Goal: Task Accomplishment & Management: Complete application form

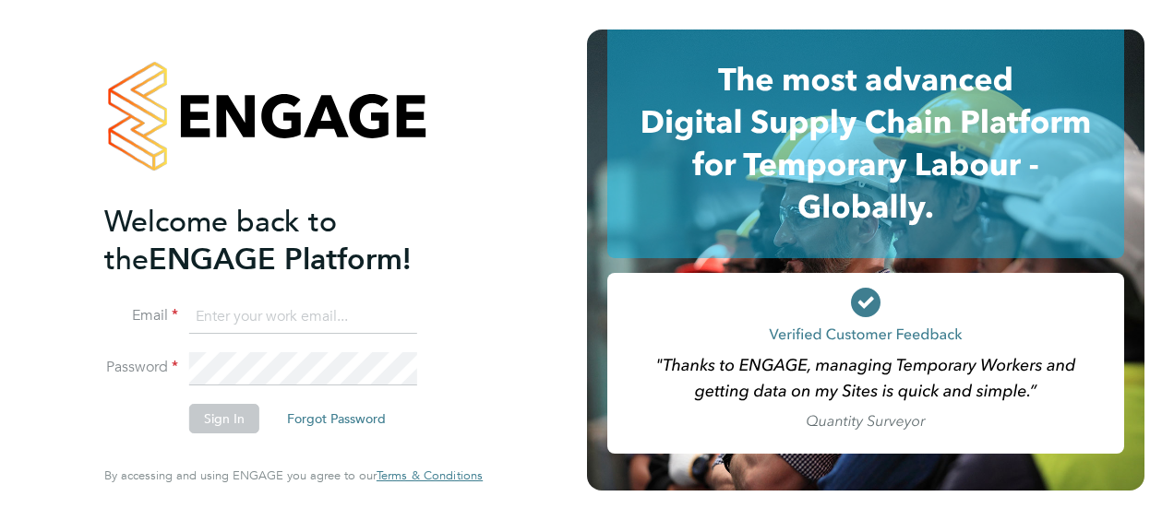
type input "russell.kidd@vistry.co.uk"
click at [221, 421] on button "Sign In" at bounding box center [224, 419] width 70 height 30
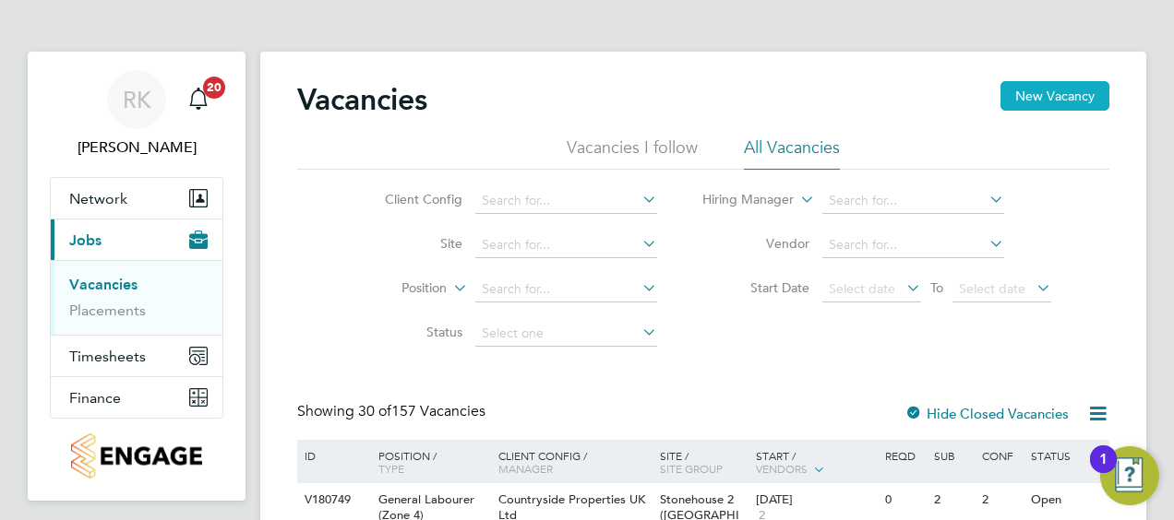
click at [1043, 96] on button "New Vacancy" at bounding box center [1054, 96] width 109 height 30
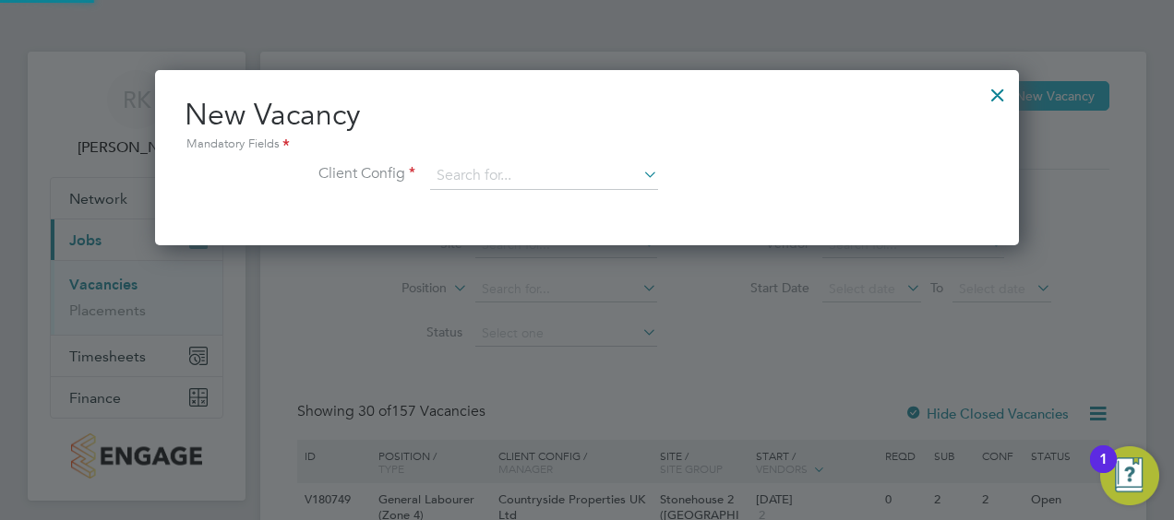
scroll to position [174, 864]
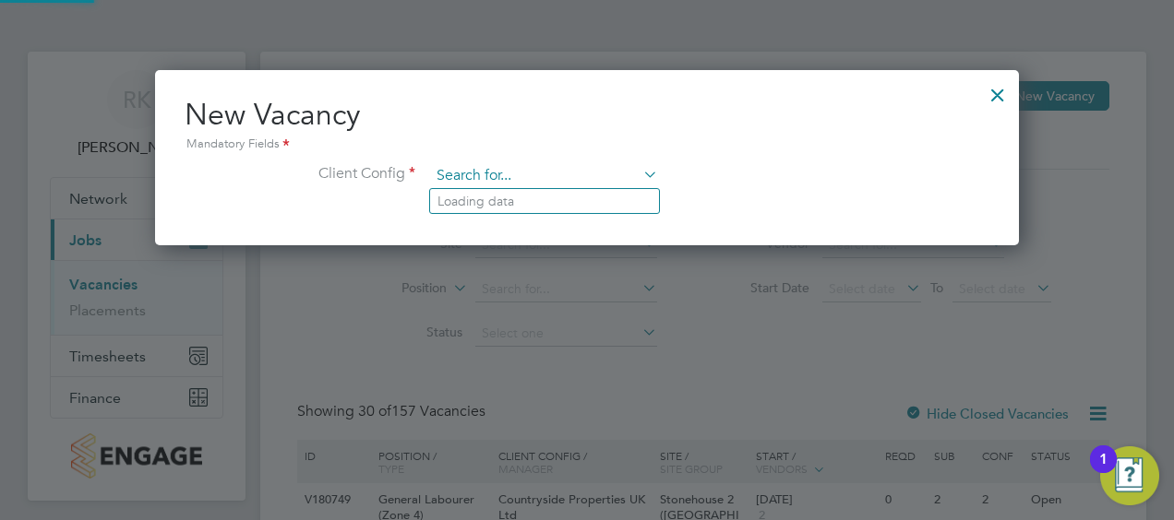
click at [475, 178] on input at bounding box center [544, 176] width 228 height 28
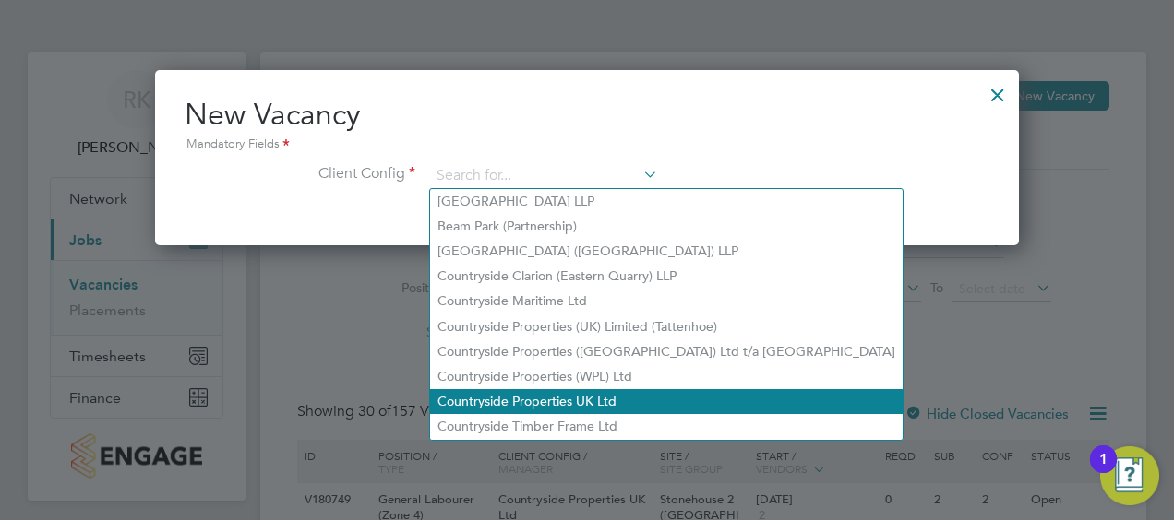
click at [583, 399] on li "Countryside Properties UK Ltd" at bounding box center [666, 401] width 472 height 25
type input "Countryside Properties UK Ltd"
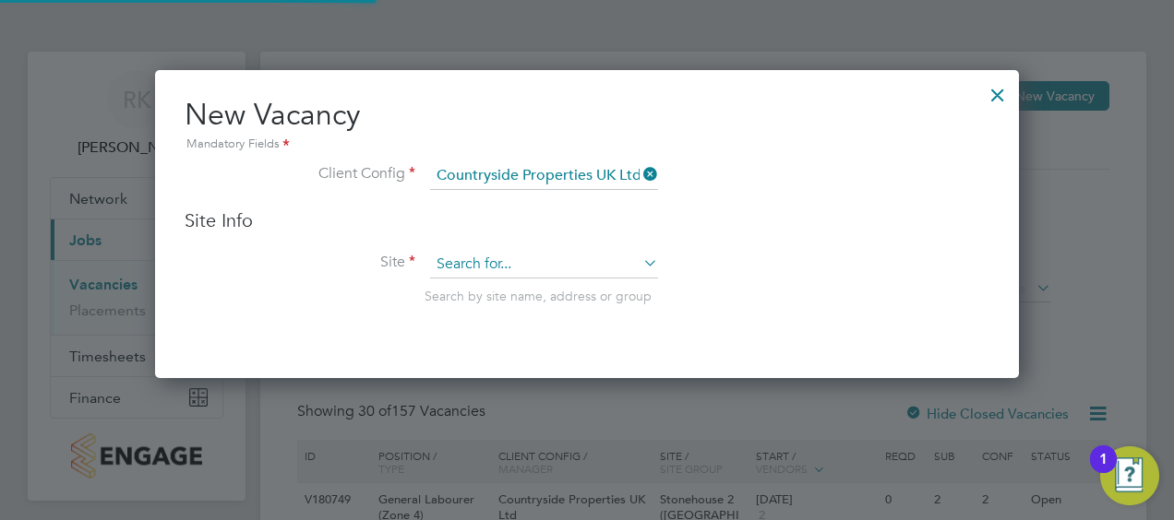
click at [476, 259] on input at bounding box center [544, 265] width 228 height 28
click at [482, 289] on li "[GEOGRAPHIC_DATA]" at bounding box center [544, 289] width 229 height 25
type input "[GEOGRAPHIC_DATA]"
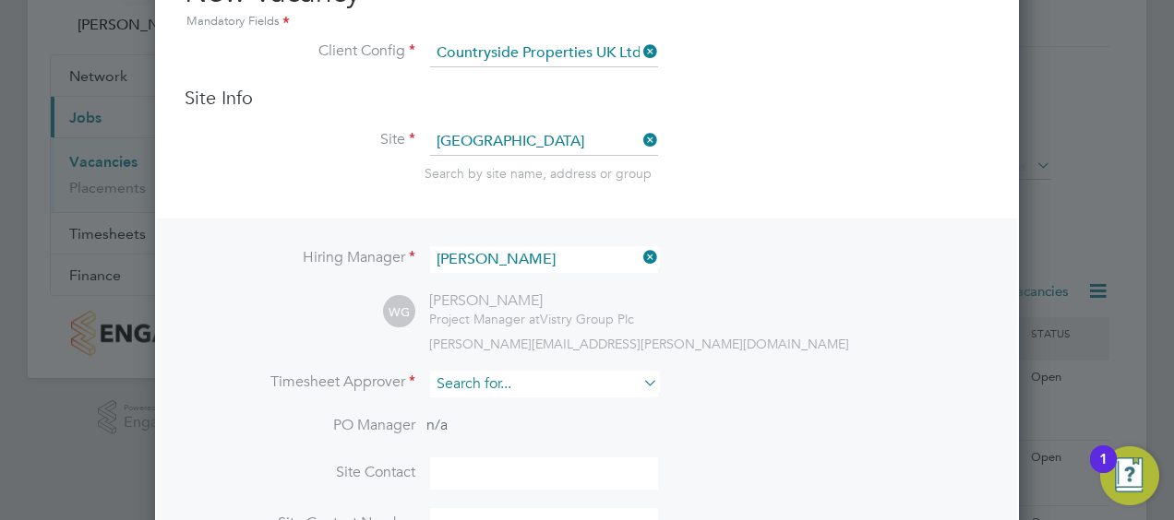
scroll to position [185, 0]
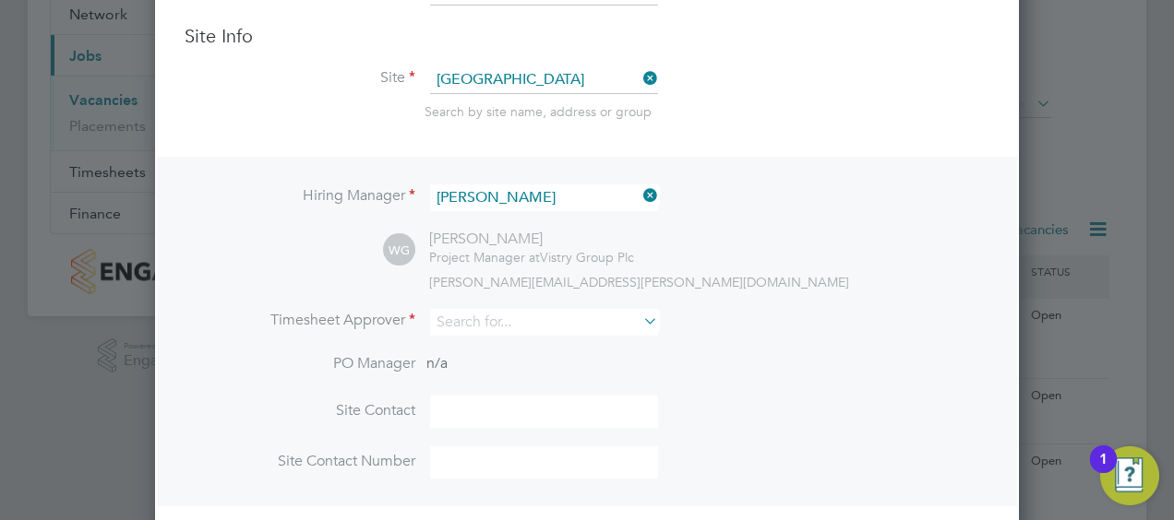
click at [639, 193] on icon at bounding box center [639, 196] width 0 height 26
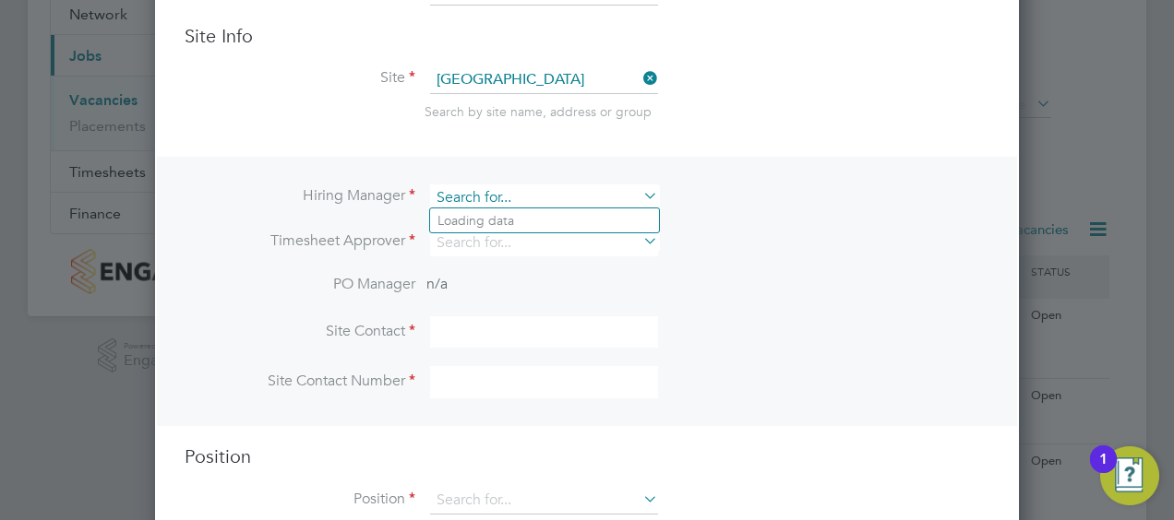
click at [484, 196] on input at bounding box center [544, 198] width 228 height 27
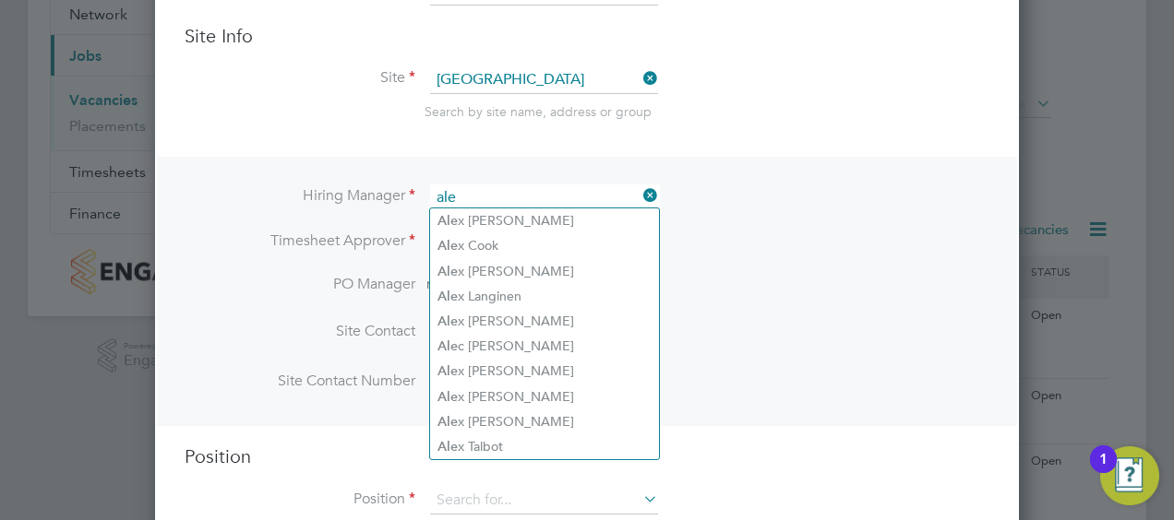
click at [479, 190] on input "ale" at bounding box center [544, 198] width 228 height 27
type input "a"
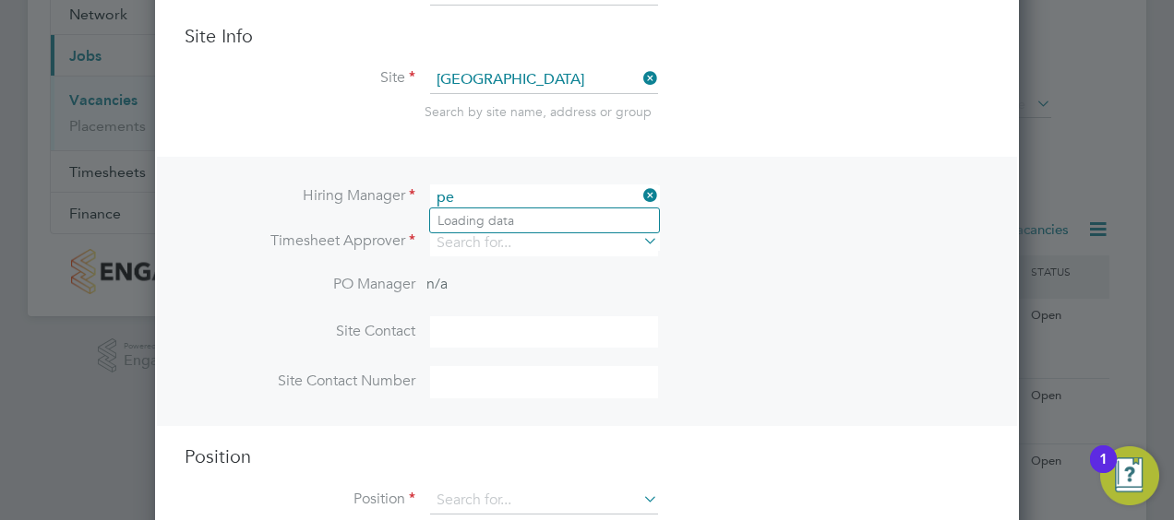
type input "p"
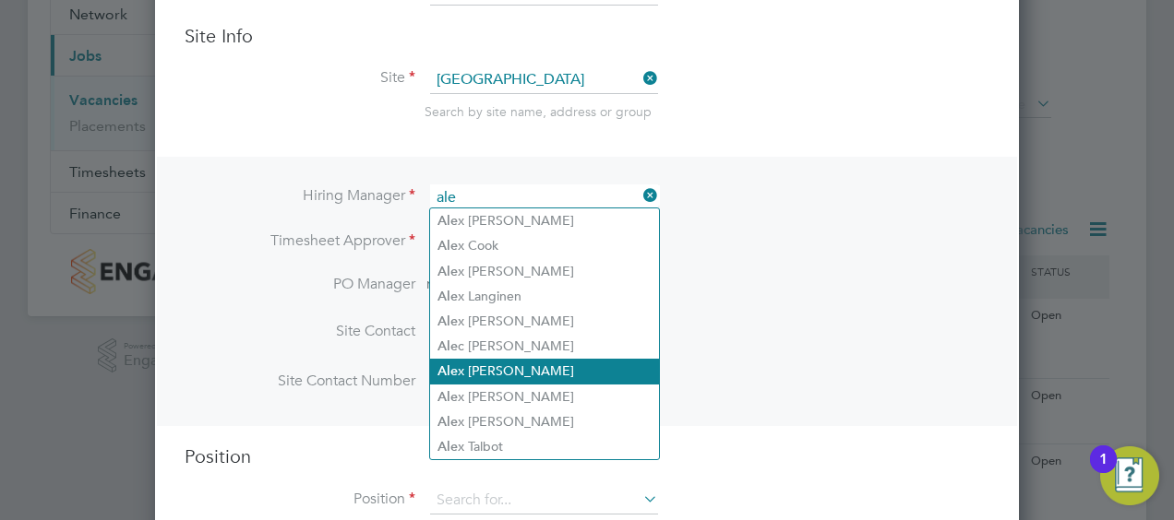
click at [498, 367] on li "Ale x [PERSON_NAME]" at bounding box center [544, 371] width 229 height 25
type input "[PERSON_NAME]"
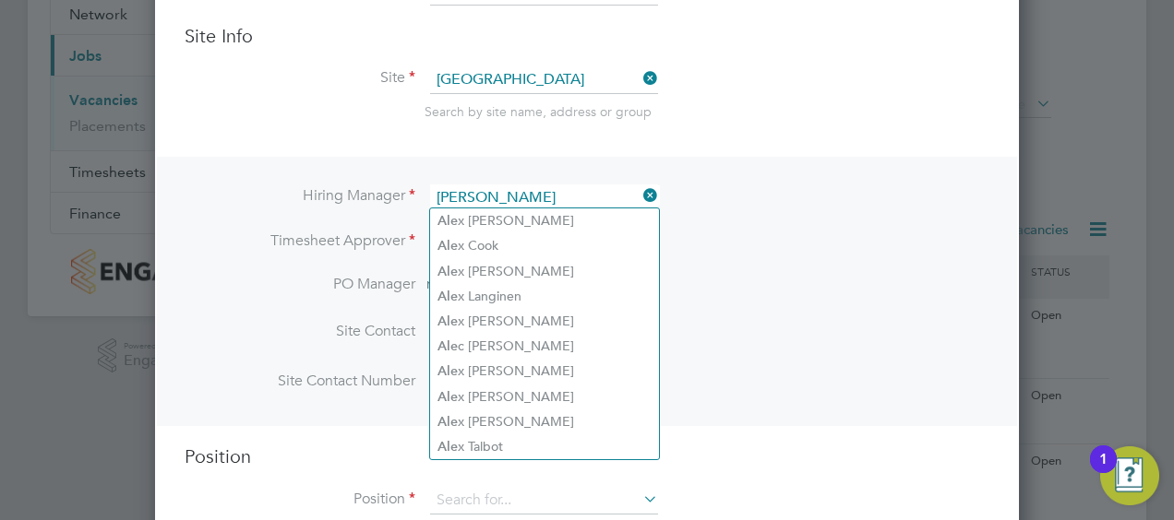
scroll to position [762, 864]
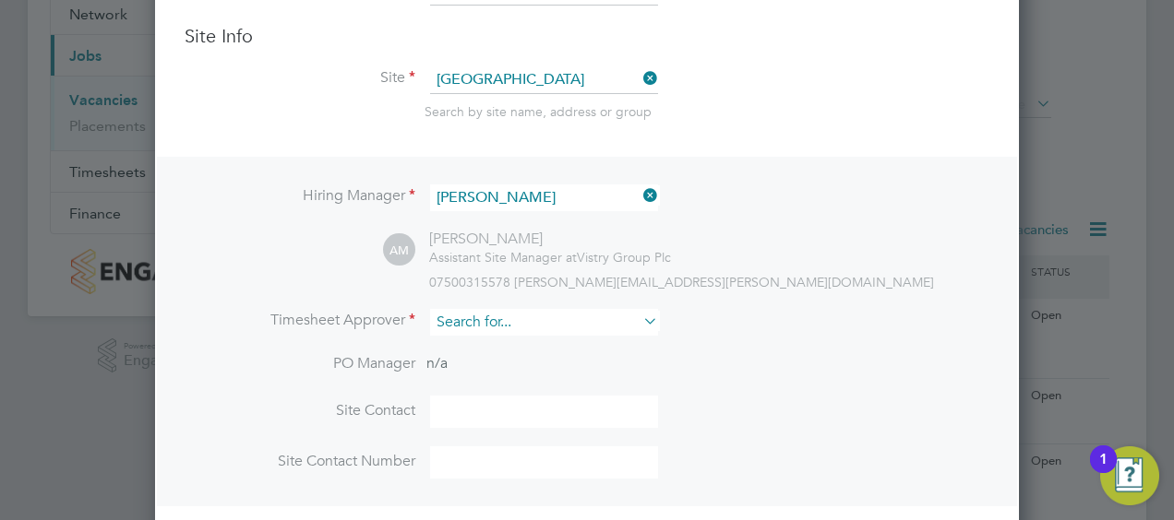
click at [466, 318] on input at bounding box center [544, 322] width 228 height 27
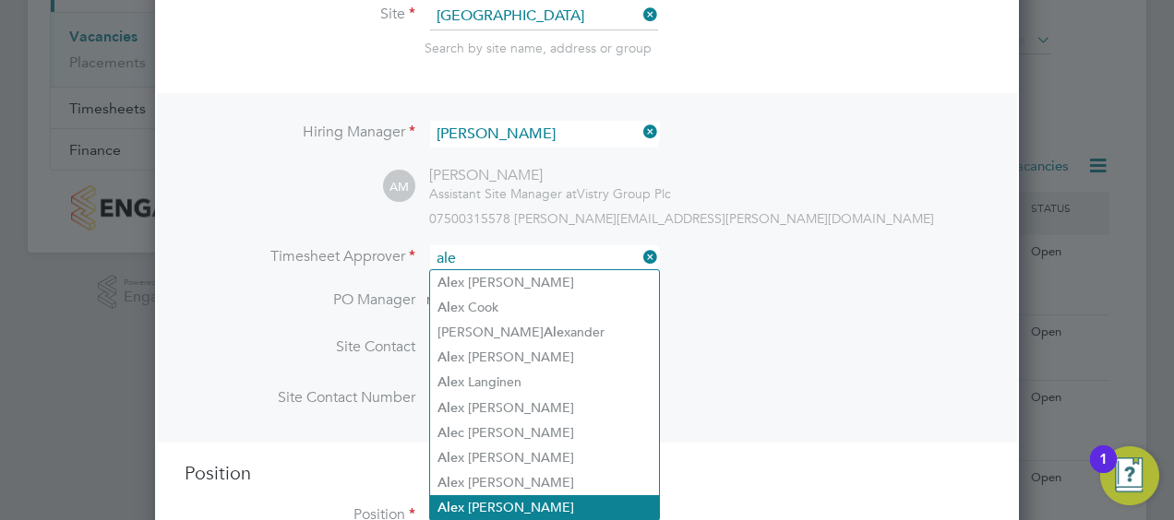
scroll to position [277, 0]
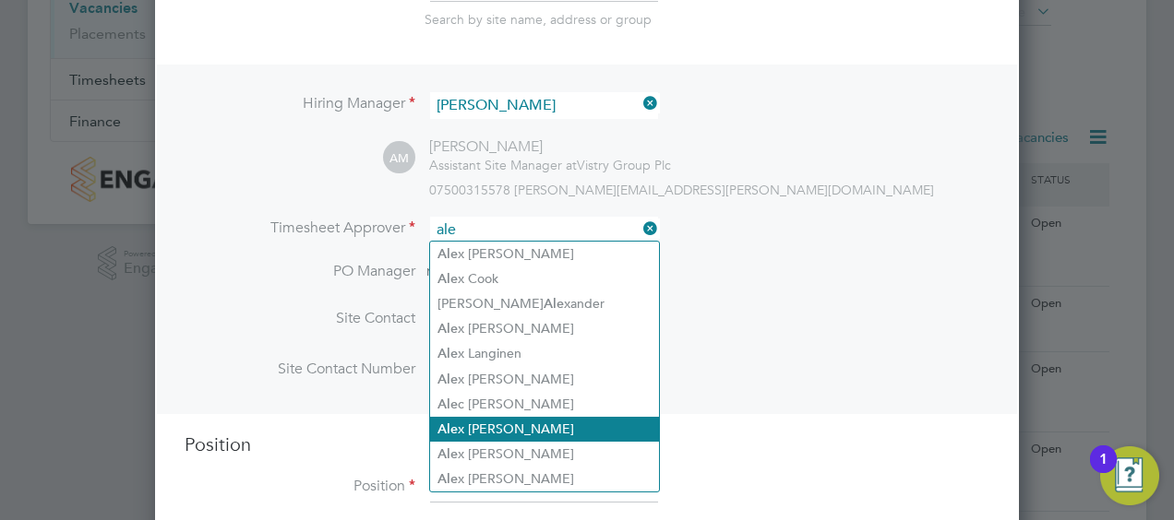
click at [506, 423] on li "Ale x [PERSON_NAME]" at bounding box center [544, 429] width 229 height 25
type input "[PERSON_NAME]"
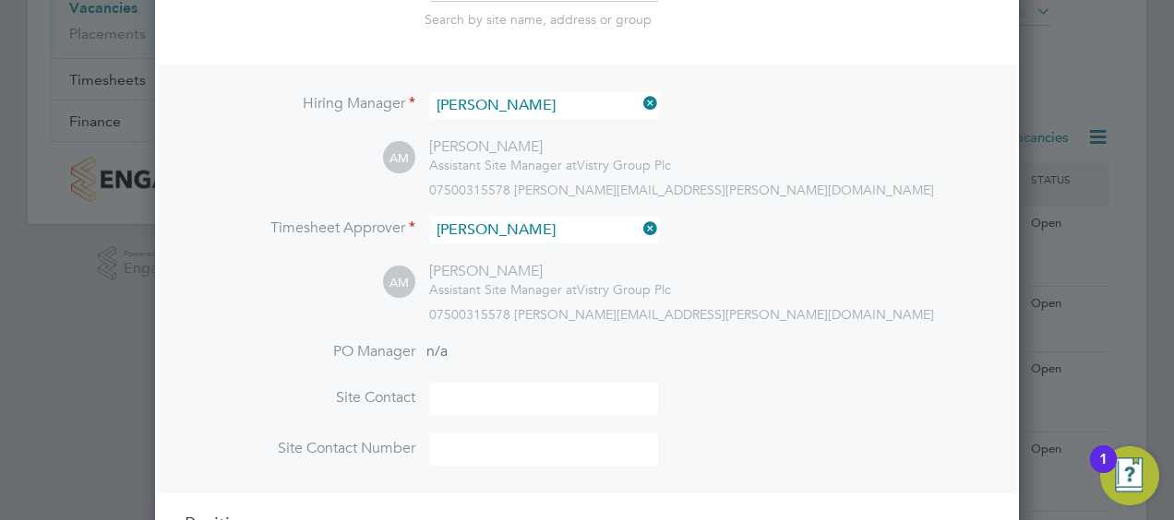
scroll to position [841, 864]
click at [455, 390] on input at bounding box center [544, 399] width 228 height 32
type input "[PERSON_NAME]"
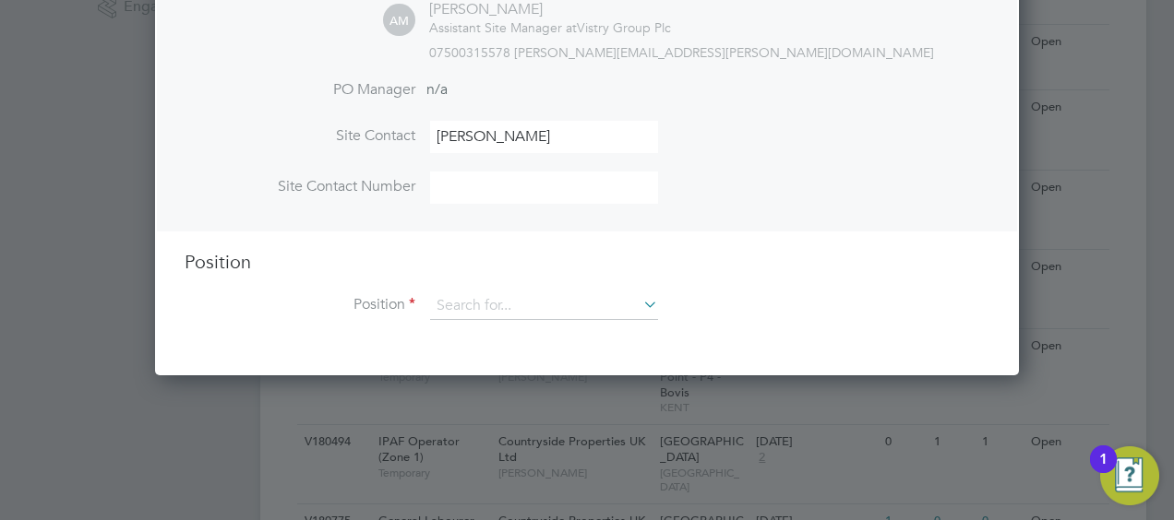
scroll to position [554, 0]
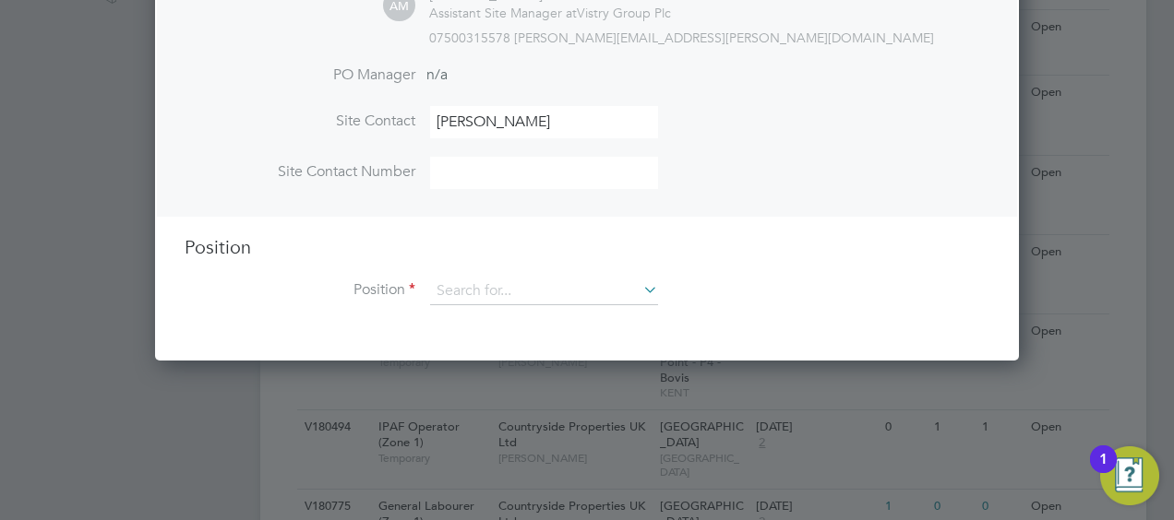
click at [452, 172] on input at bounding box center [544, 173] width 228 height 32
type input "07500315578"
click at [473, 287] on input at bounding box center [544, 292] width 228 height 28
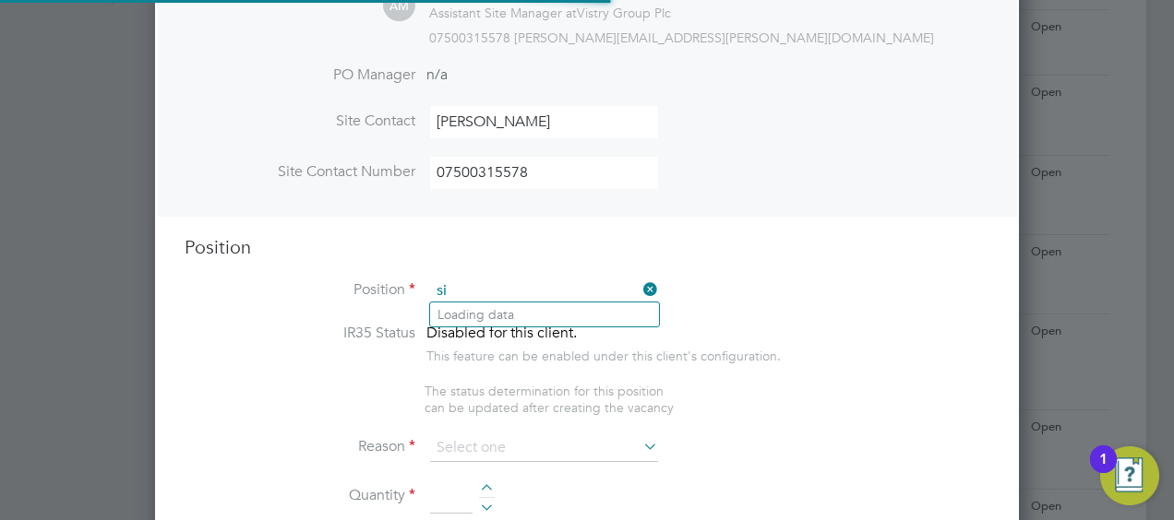
scroll to position [2639, 864]
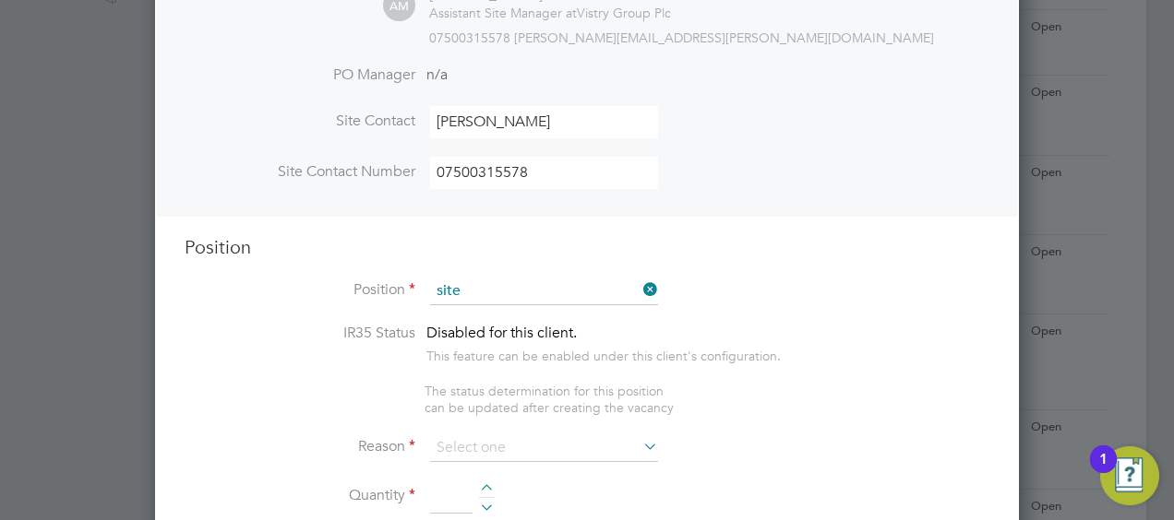
click at [511, 334] on li "Senior Site Manager" at bounding box center [544, 340] width 229 height 25
type input "Senior Site Manager"
type textarea "• Loremip dolo sitam con adipisc eli se doeiusmodt inci utl etdolore magnaaliqu…"
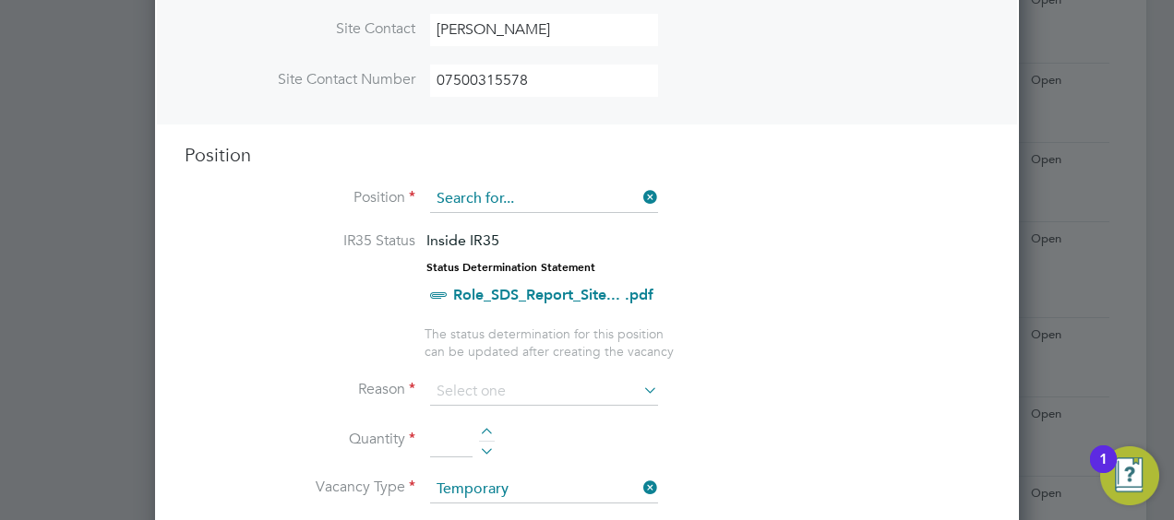
scroll to position [841, 864]
click at [598, 196] on input at bounding box center [544, 199] width 228 height 28
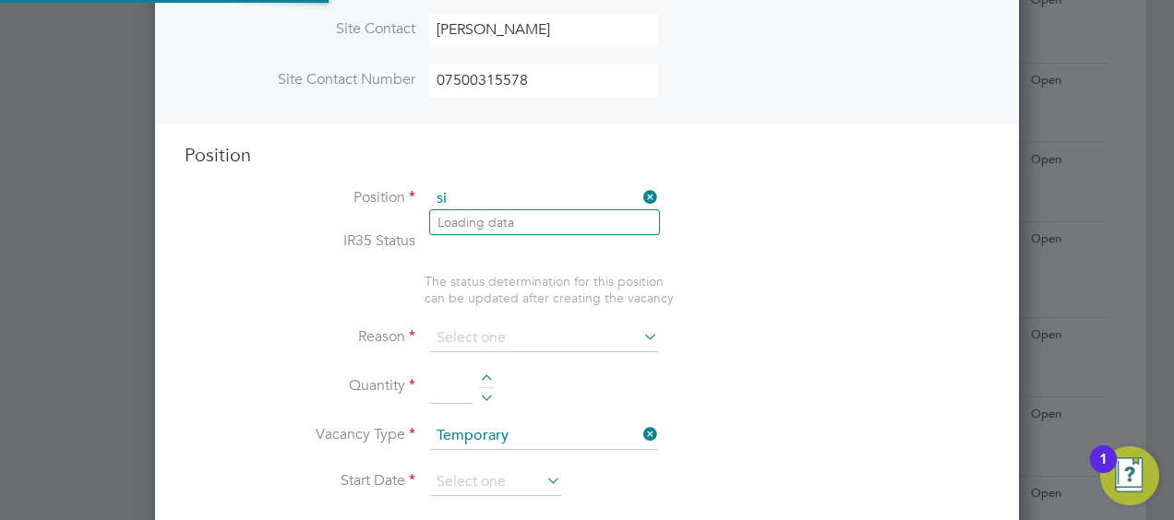
scroll to position [54, 96]
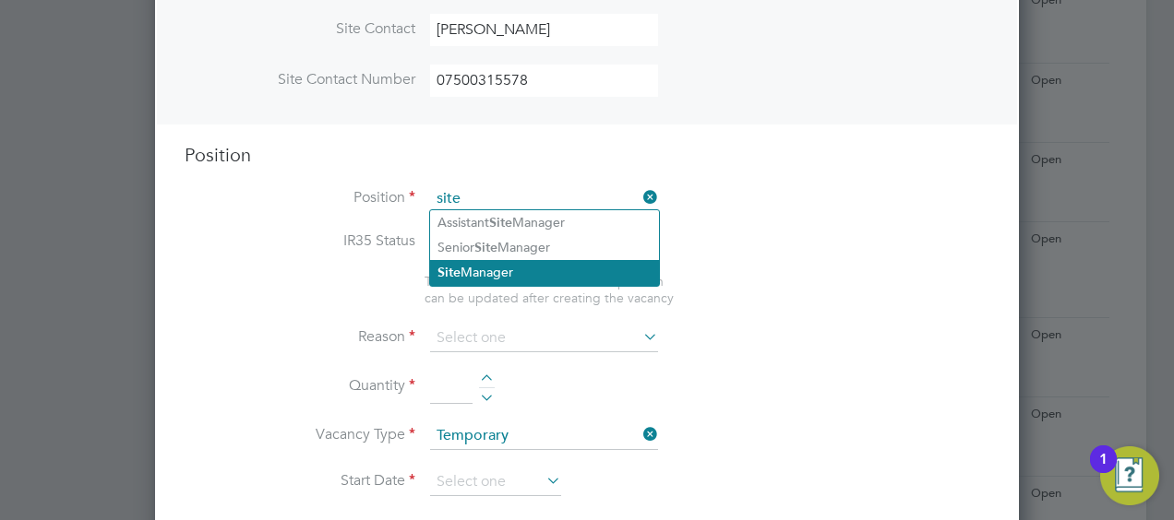
click at [489, 271] on li "Site Manager" at bounding box center [544, 272] width 229 height 25
type input "Site Manager"
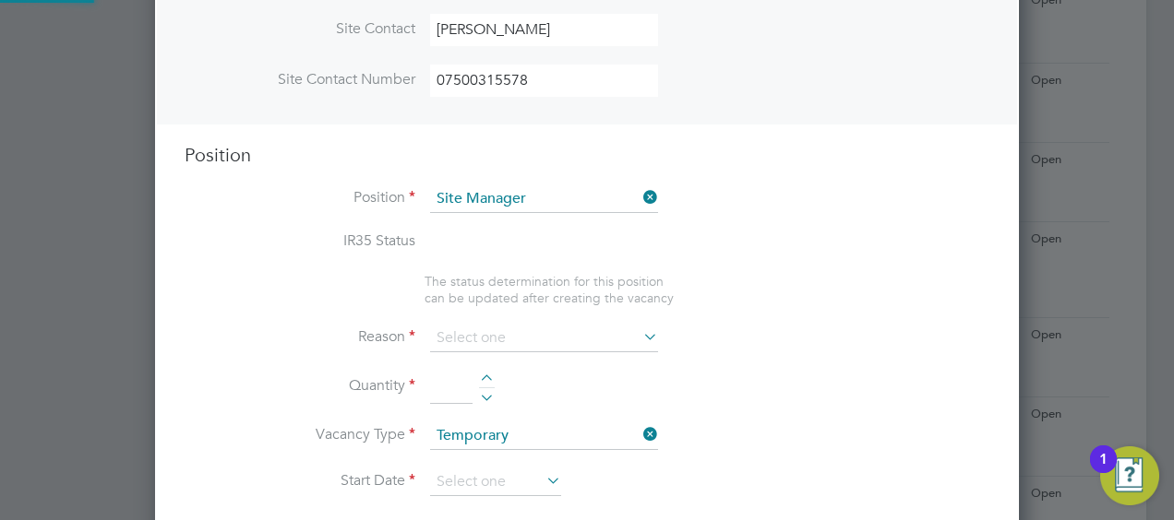
type textarea "• Loremip dolo sitam con adipisc eli se doeiusmodt inci utl etdolore magnaaliqu…"
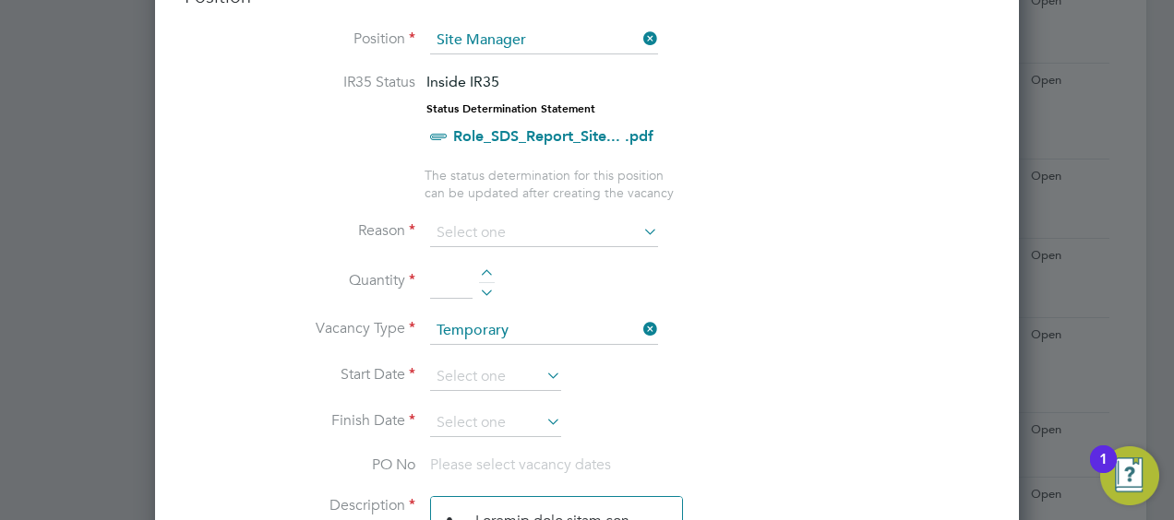
scroll to position [830, 0]
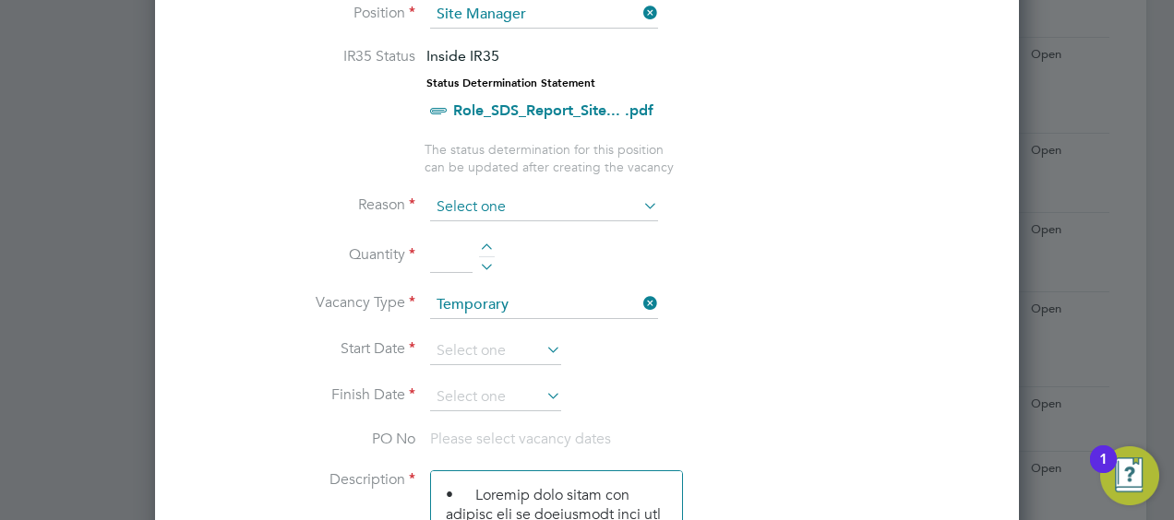
click at [464, 199] on input at bounding box center [544, 208] width 228 height 28
click at [498, 325] on li "Temp to [GEOGRAPHIC_DATA]" at bounding box center [544, 326] width 229 height 24
type input "Temp to [GEOGRAPHIC_DATA]"
click at [447, 251] on input at bounding box center [451, 256] width 42 height 33
type input "1"
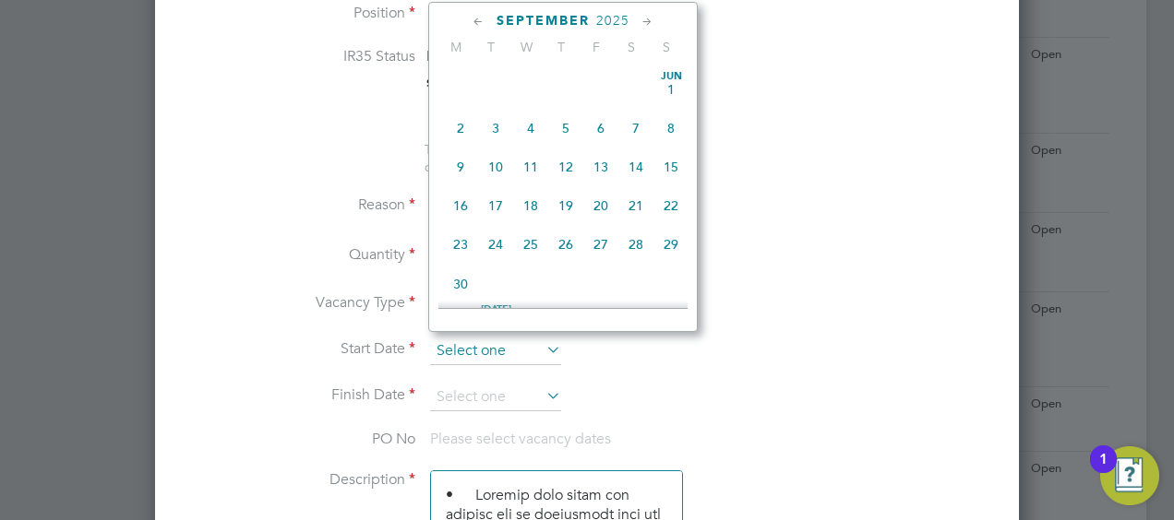
click at [463, 338] on input at bounding box center [495, 352] width 131 height 28
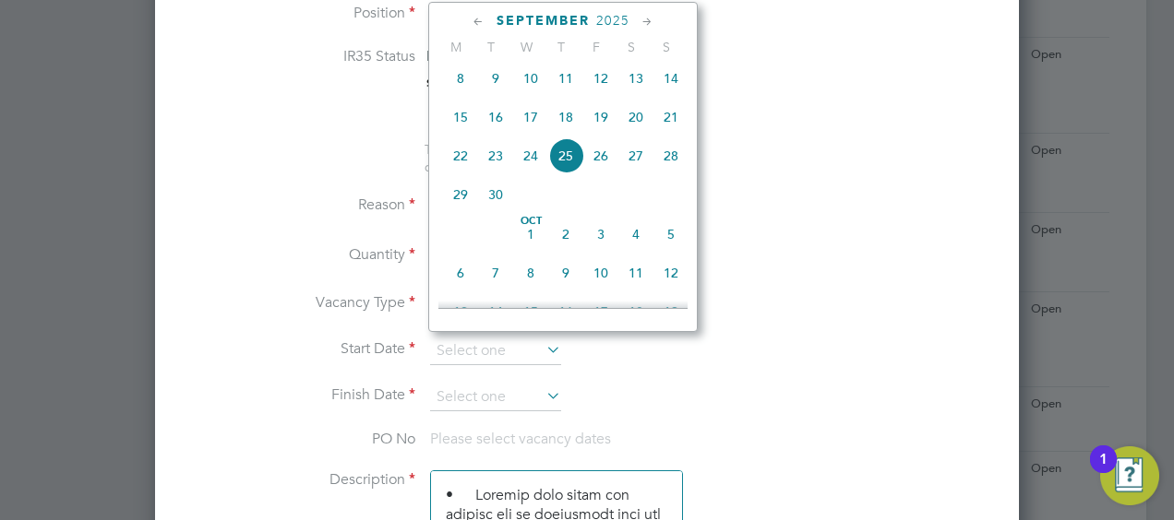
click at [486, 206] on span "30" at bounding box center [495, 194] width 35 height 35
type input "[DATE]"
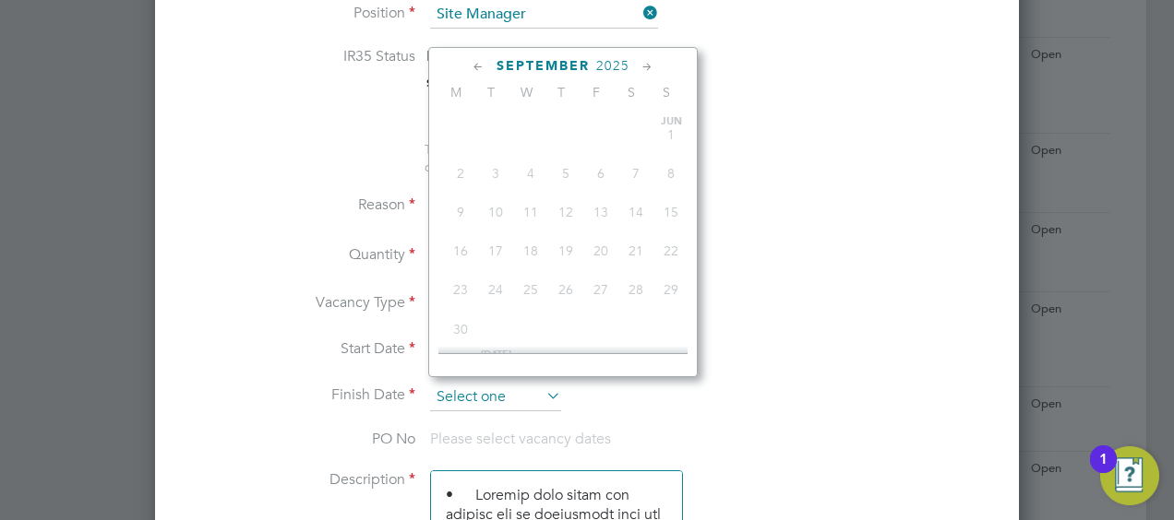
click at [470, 389] on input at bounding box center [495, 398] width 131 height 28
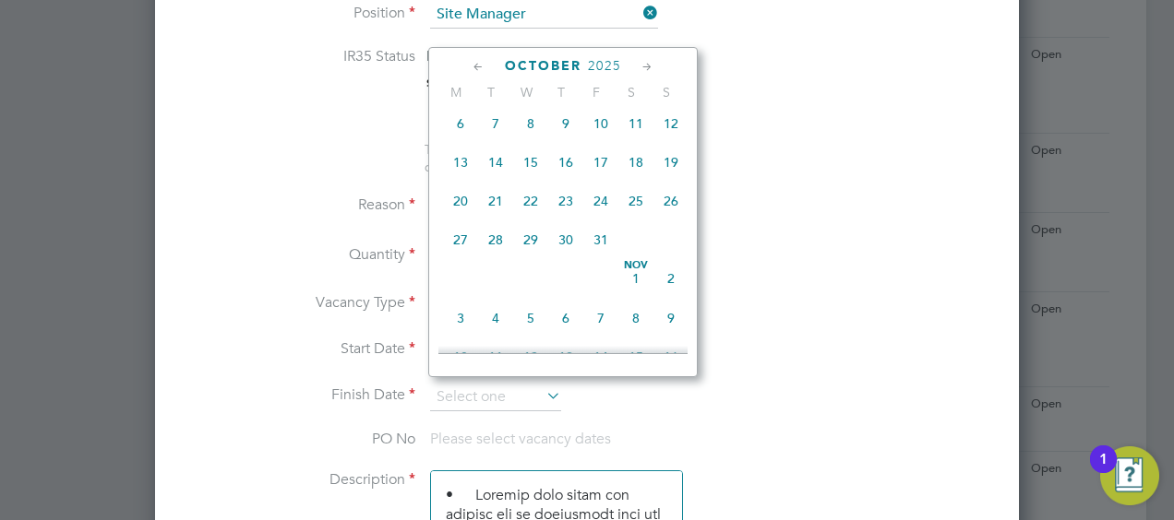
scroll to position [897, 0]
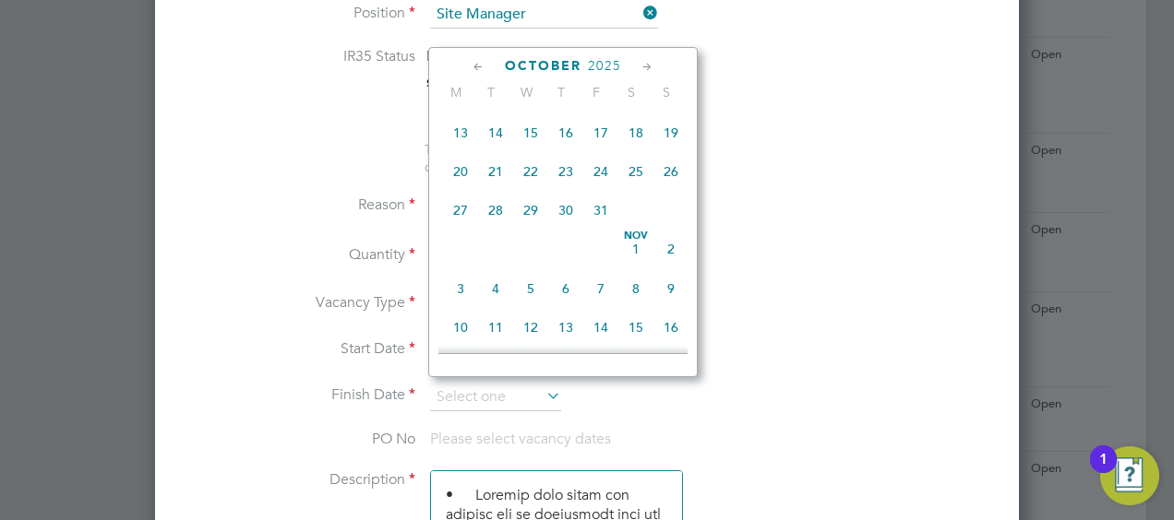
click at [599, 222] on span "31" at bounding box center [600, 210] width 35 height 35
type input "[DATE]"
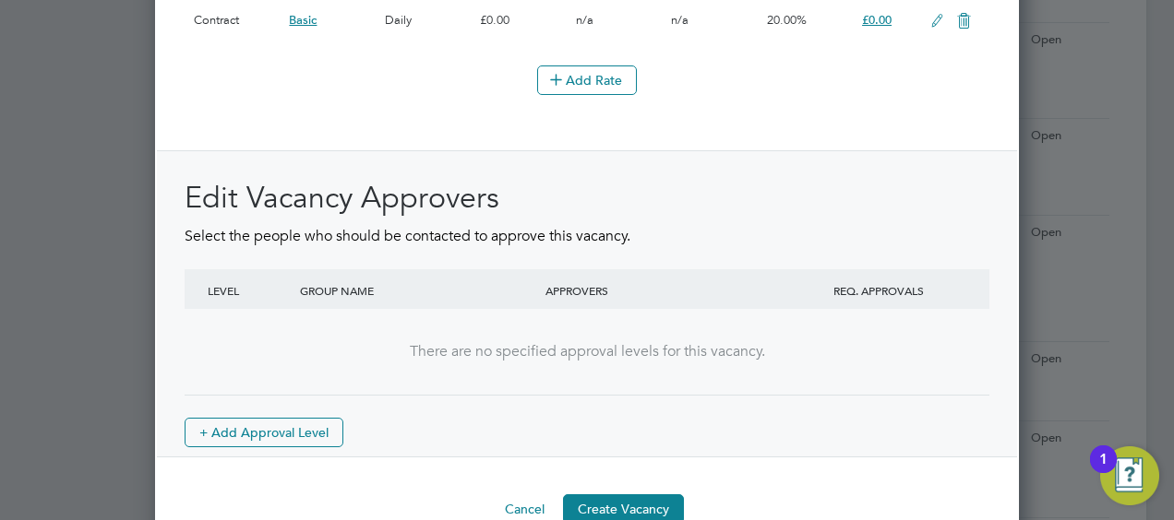
scroll to position [2384, 0]
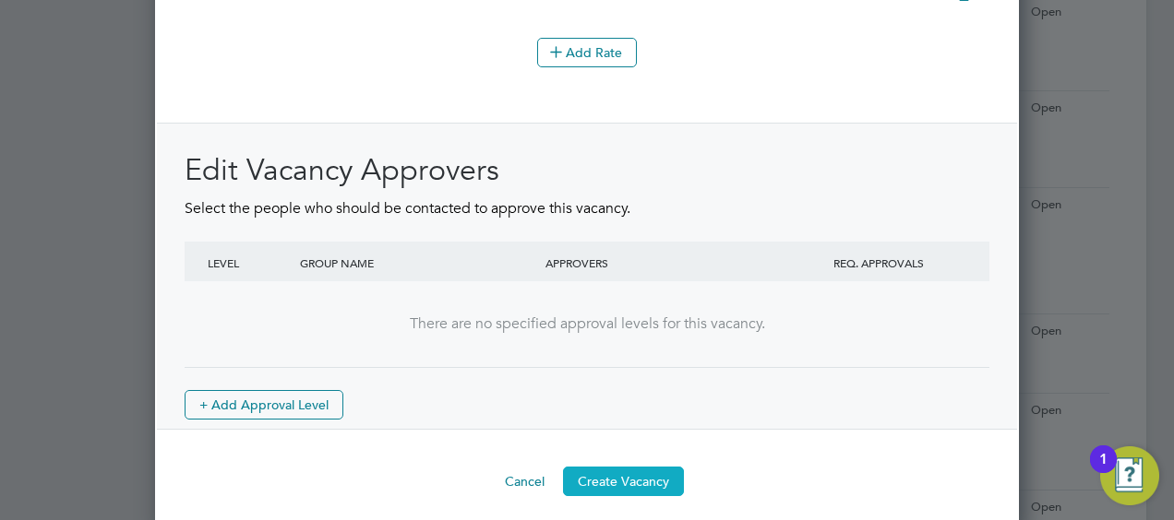
click at [620, 467] on button "Create Vacancy" at bounding box center [623, 482] width 121 height 30
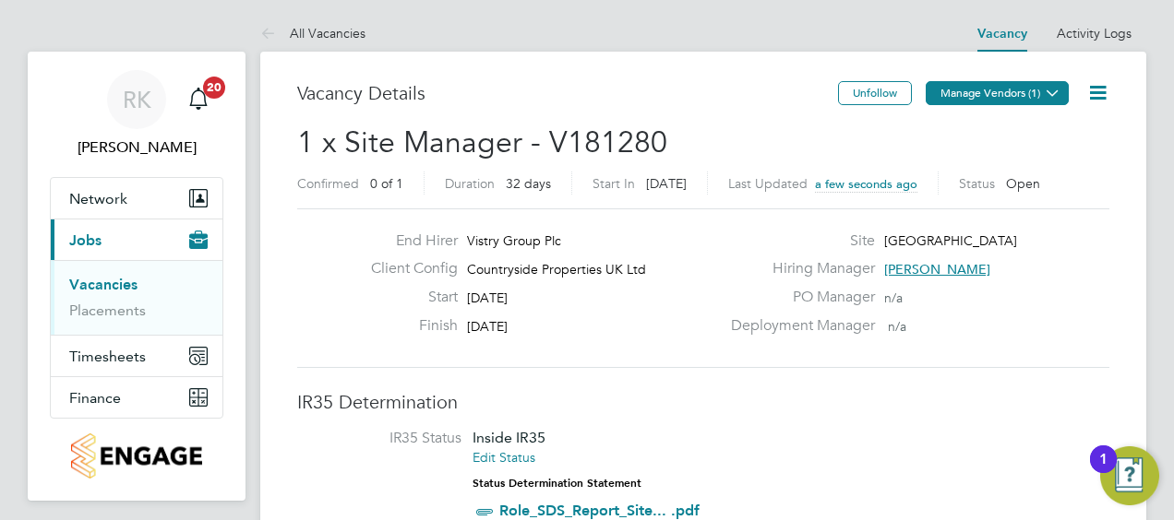
click at [997, 91] on button "Manage Vendors (1)" at bounding box center [996, 93] width 143 height 24
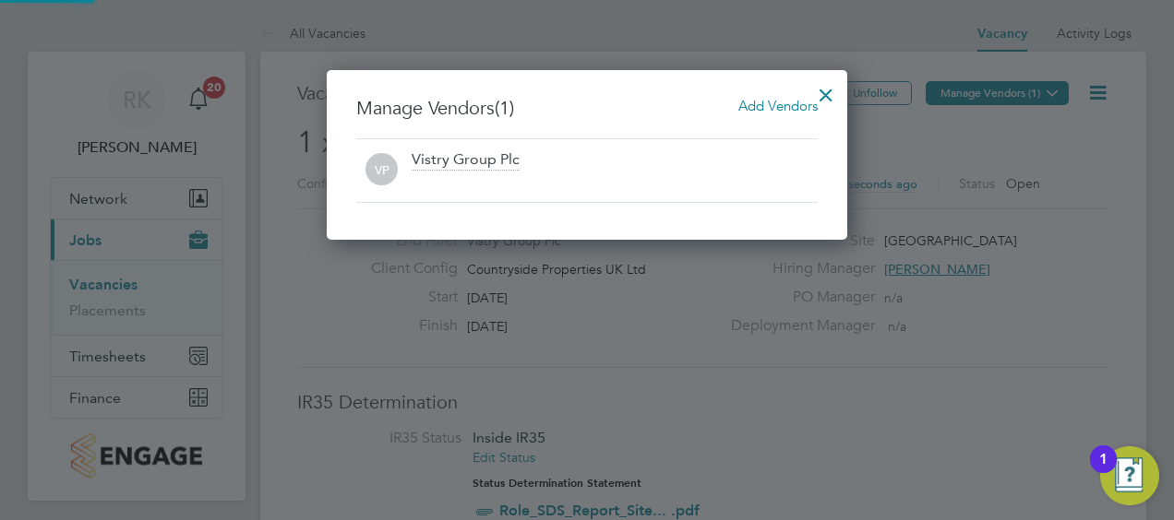
scroll to position [170, 520]
click at [784, 101] on span "Add Vendors" at bounding box center [777, 106] width 79 height 18
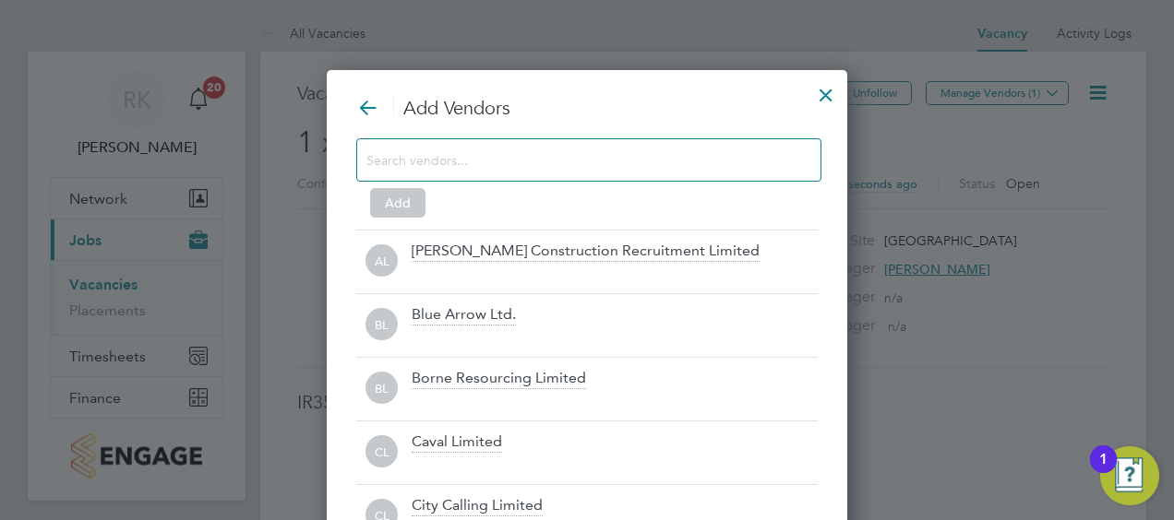
scroll to position [513, 520]
click at [402, 164] on input at bounding box center [573, 160] width 415 height 24
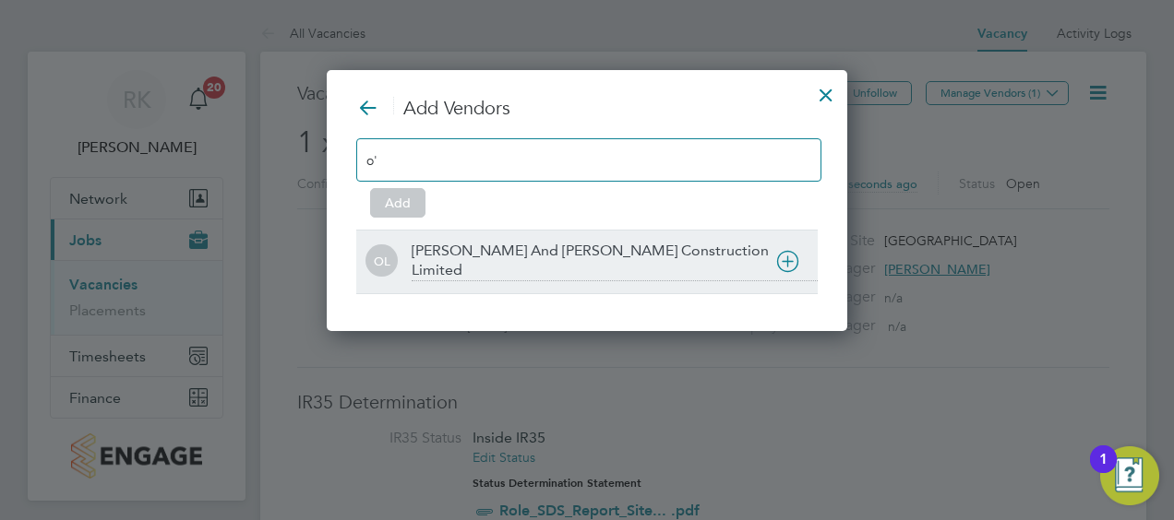
type input "o'"
click at [489, 247] on div "[PERSON_NAME] And [PERSON_NAME] Construction Limited" at bounding box center [614, 262] width 406 height 40
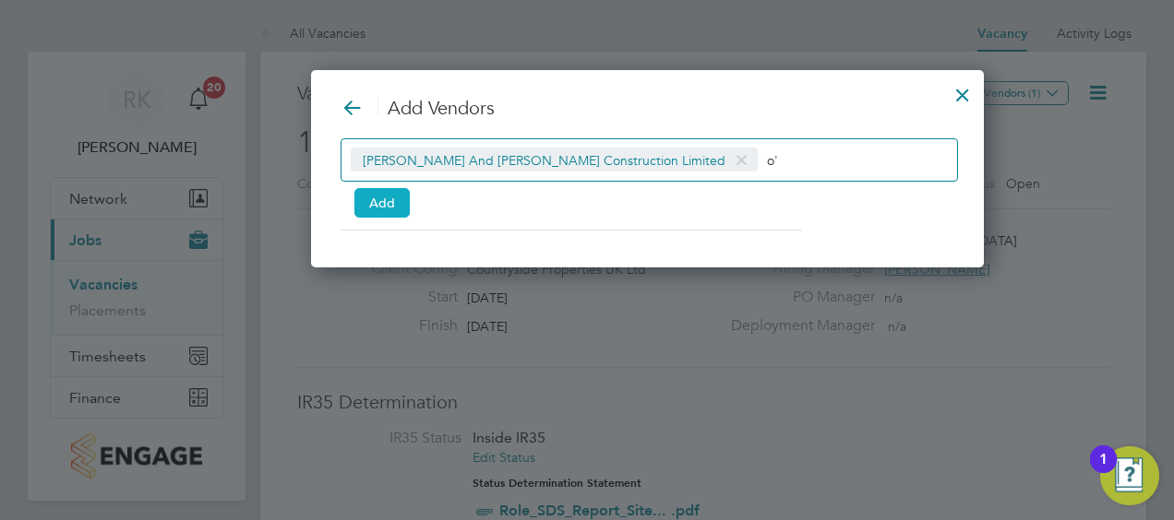
click at [389, 196] on button "Add" at bounding box center [381, 203] width 55 height 30
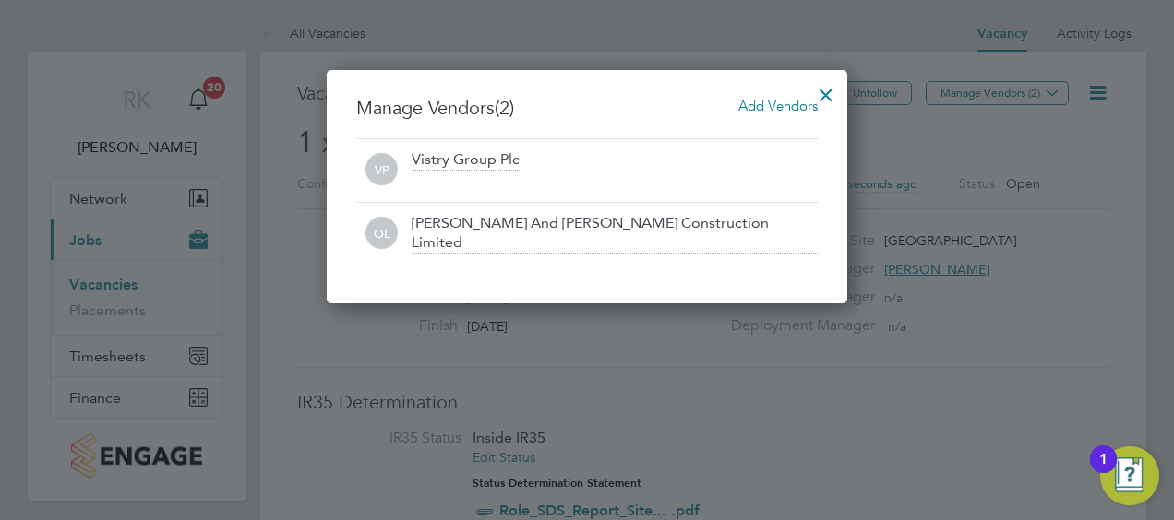
click at [827, 94] on div at bounding box center [825, 90] width 33 height 33
